Goal: Find specific page/section: Find specific page/section

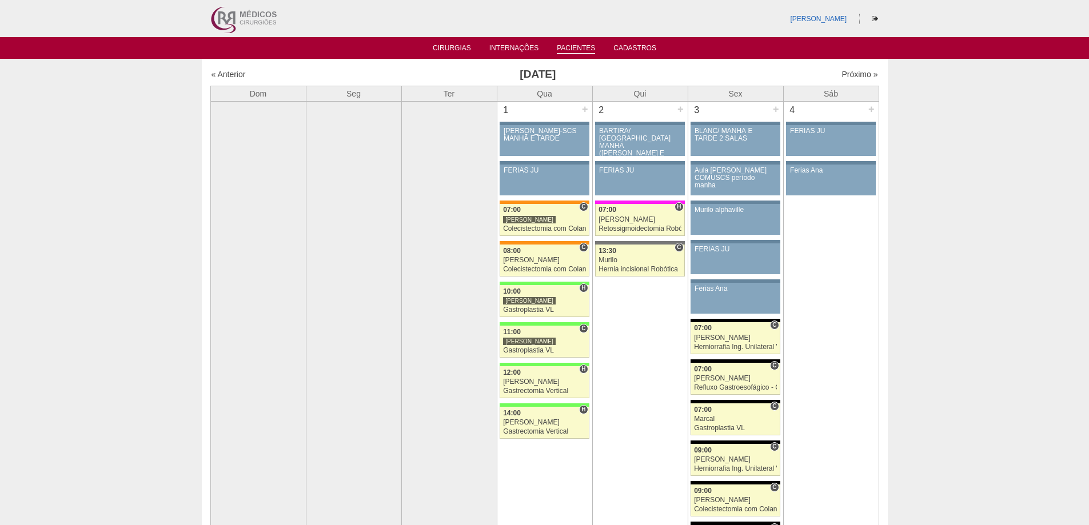
click at [569, 49] on link "Pacientes" at bounding box center [576, 49] width 38 height 10
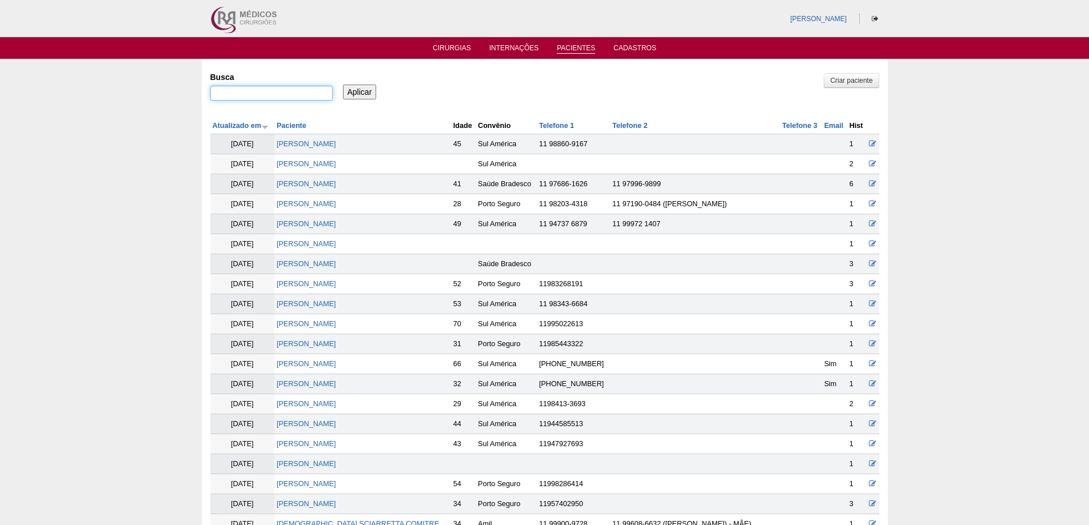
click at [228, 95] on input "Busca" at bounding box center [271, 93] width 122 height 15
paste input "DANIELLI MARTINES MILANE"
type input ""DANIELLI MARTINES MILANE""
click at [343, 85] on input "Aplicar" at bounding box center [360, 92] width 34 height 15
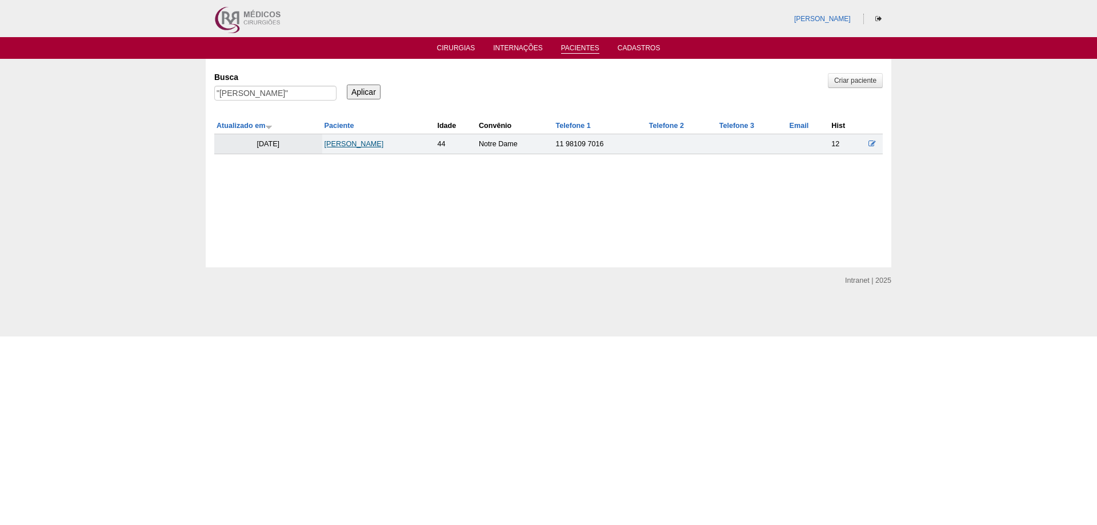
click at [366, 147] on link "Danielli Martines Milane" at bounding box center [354, 144] width 59 height 8
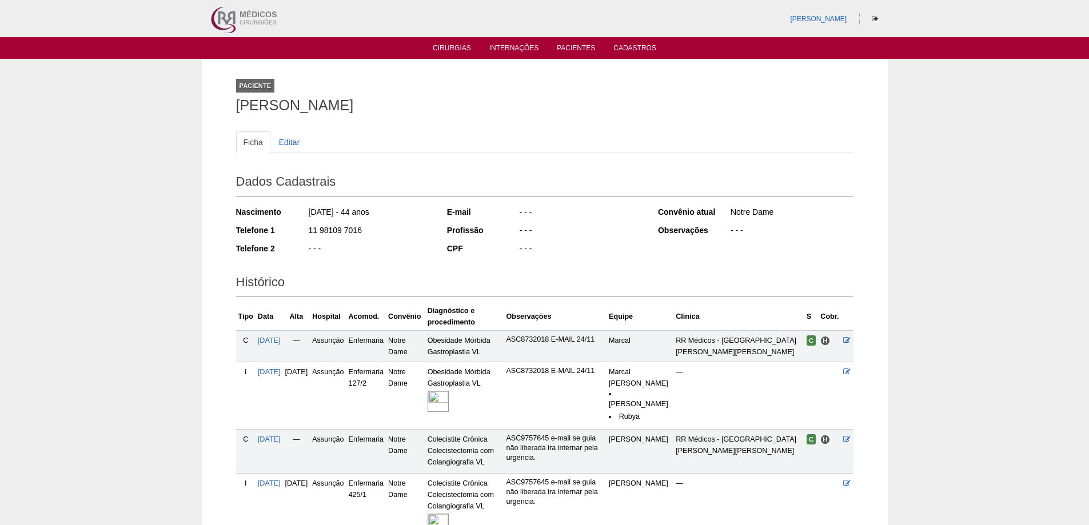
click at [449, 398] on img at bounding box center [438, 401] width 21 height 21
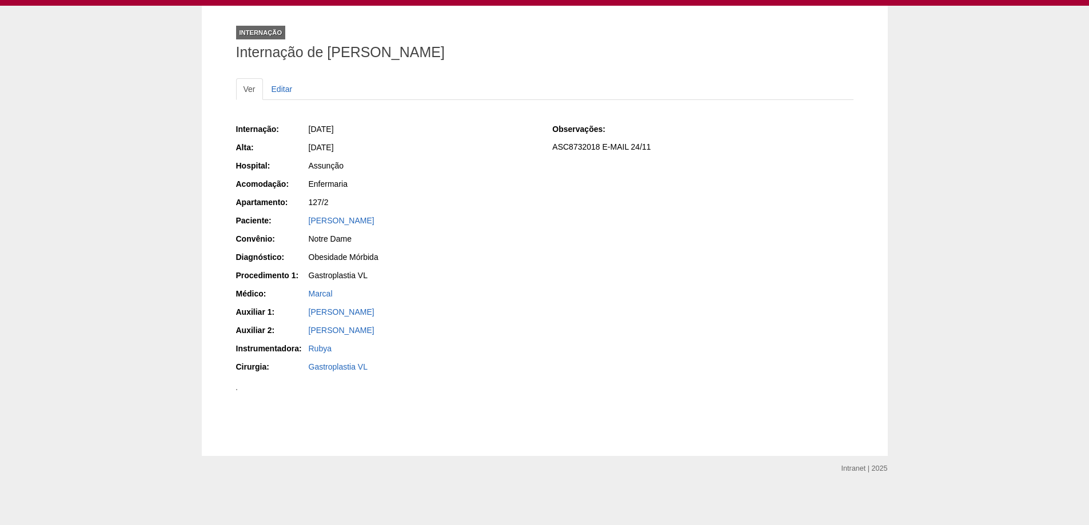
scroll to position [229, 0]
